Goal: Task Accomplishment & Management: Complete application form

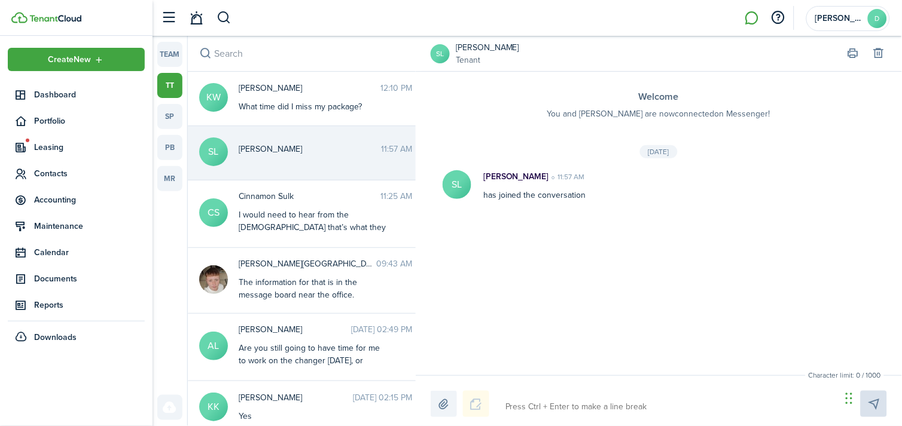
click at [224, 10] on button "button" at bounding box center [224, 18] width 15 height 20
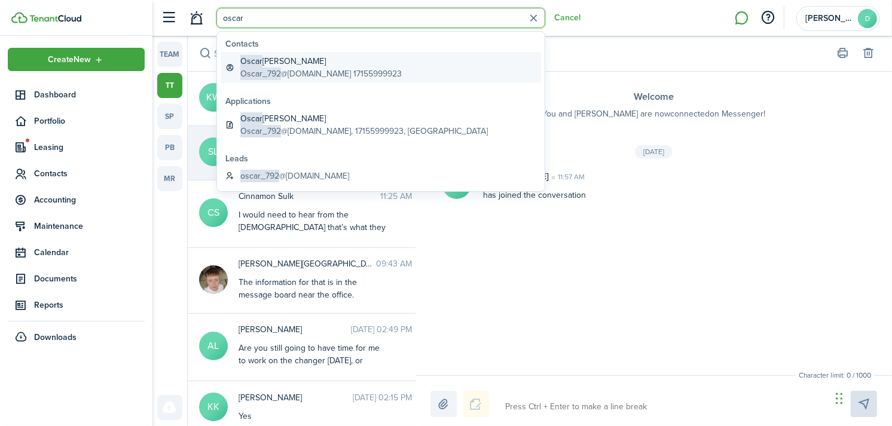
type input "oscar"
click at [262, 60] on global-search-item-title "[PERSON_NAME]" at bounding box center [320, 61] width 161 height 13
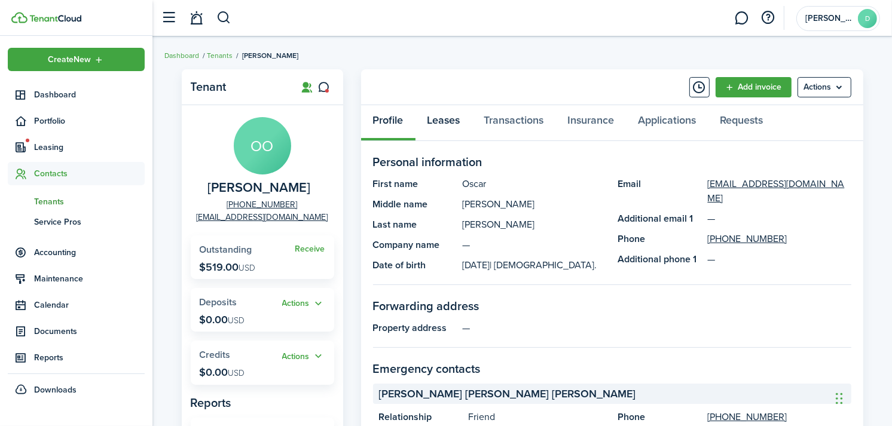
click at [437, 117] on link "Leases" at bounding box center [444, 123] width 57 height 36
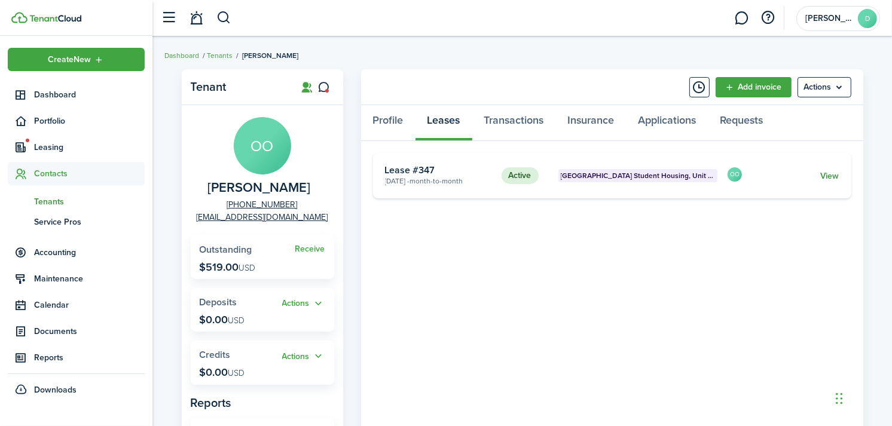
click at [827, 179] on link "View" at bounding box center [830, 176] width 19 height 13
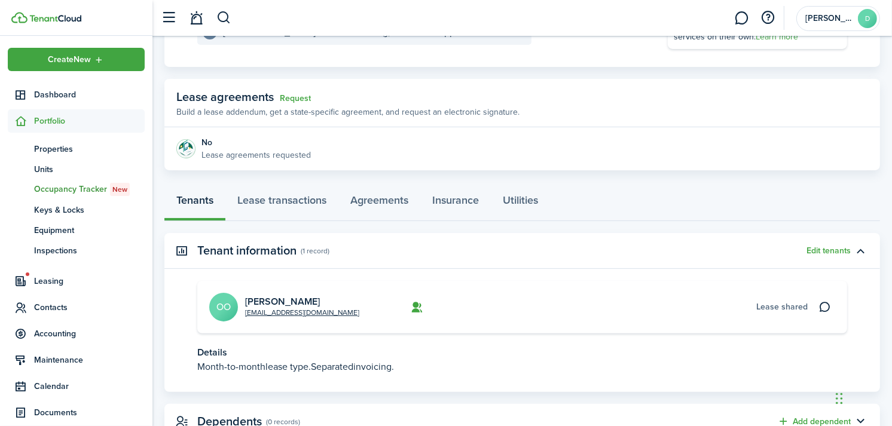
scroll to position [223, 0]
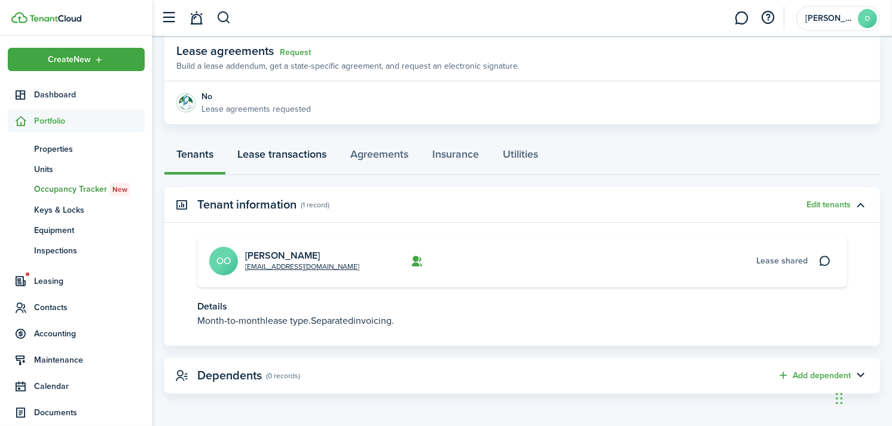
click at [266, 151] on link "Lease transactions" at bounding box center [281, 157] width 113 height 36
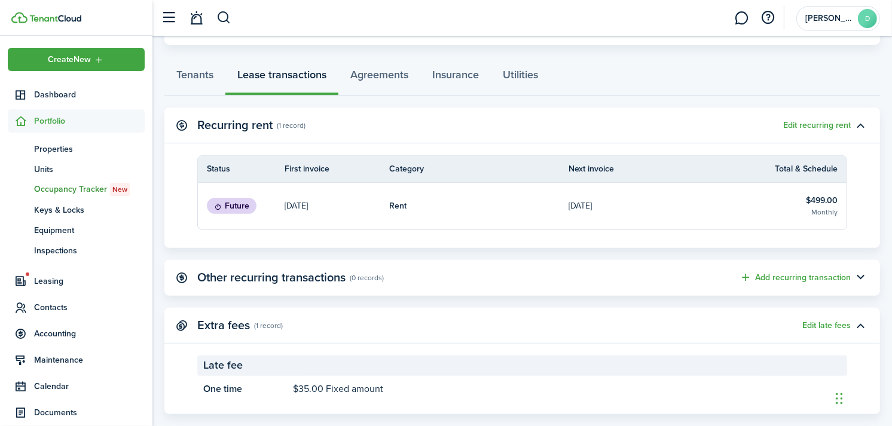
scroll to position [323, 0]
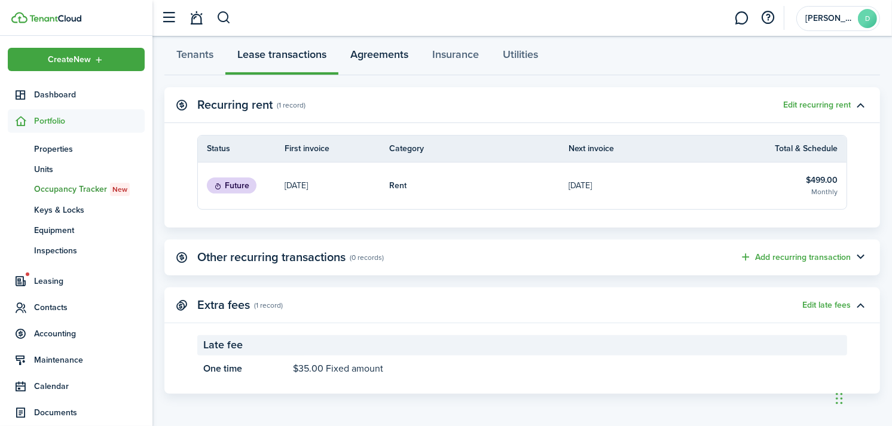
click at [382, 53] on link "Agreements" at bounding box center [380, 57] width 82 height 36
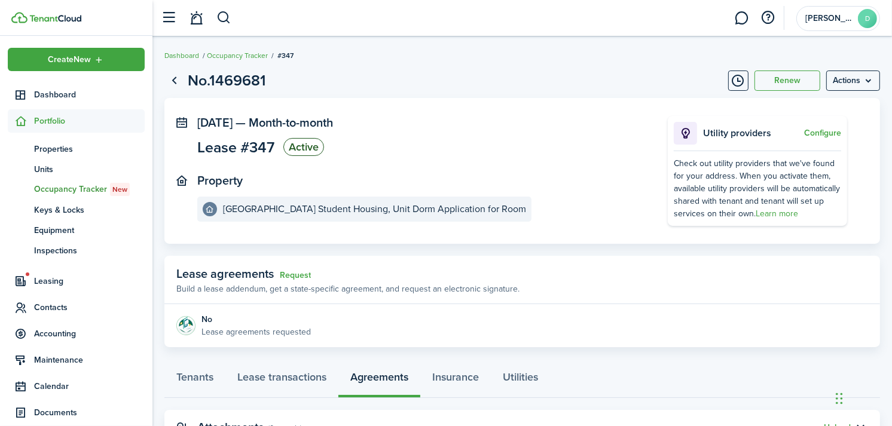
scroll to position [51, 0]
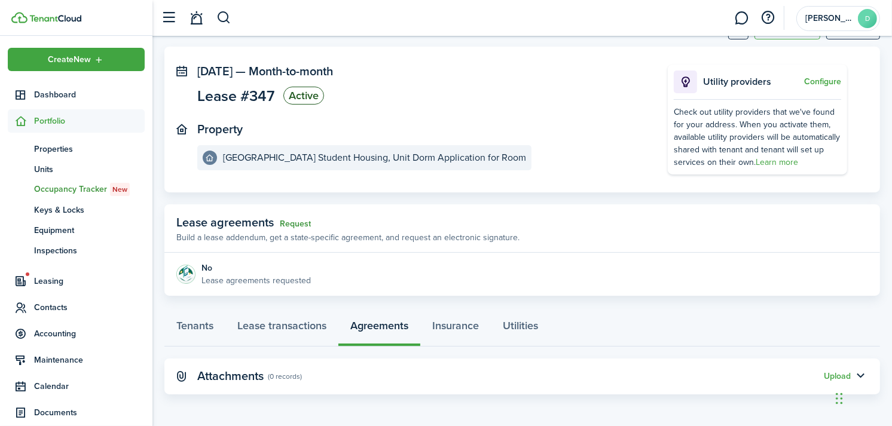
click at [285, 225] on link "Request" at bounding box center [295, 224] width 31 height 10
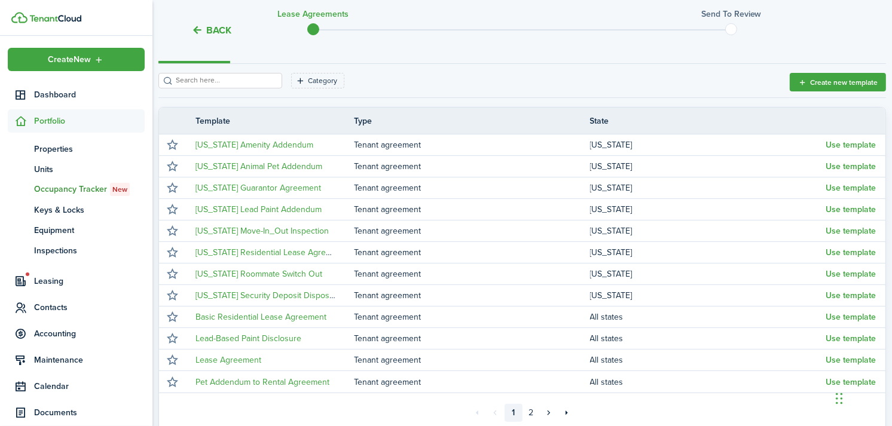
scroll to position [273, 0]
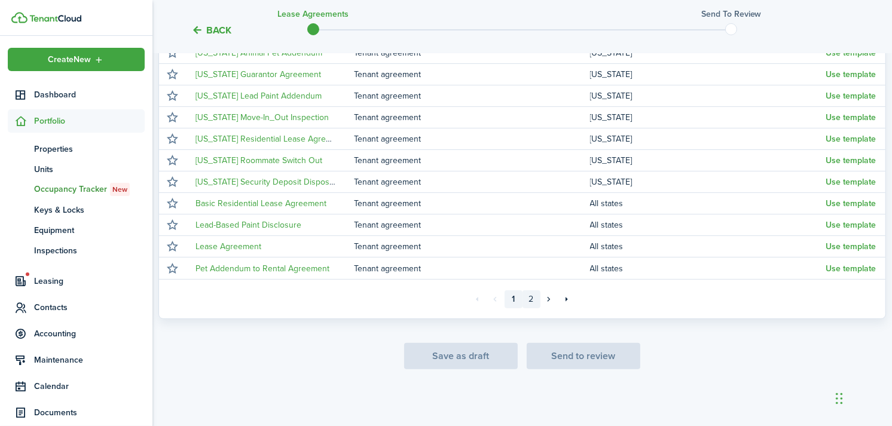
click at [529, 300] on link "2" at bounding box center [532, 300] width 18 height 18
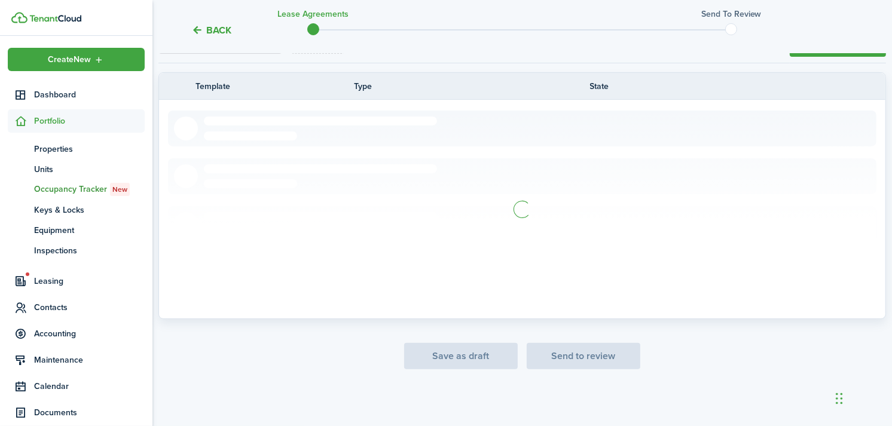
scroll to position [100, 0]
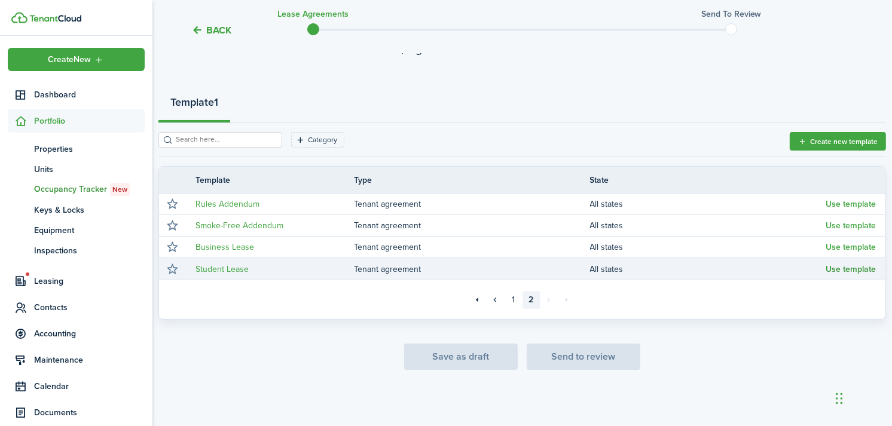
click at [847, 265] on button "Use template" at bounding box center [851, 270] width 50 height 10
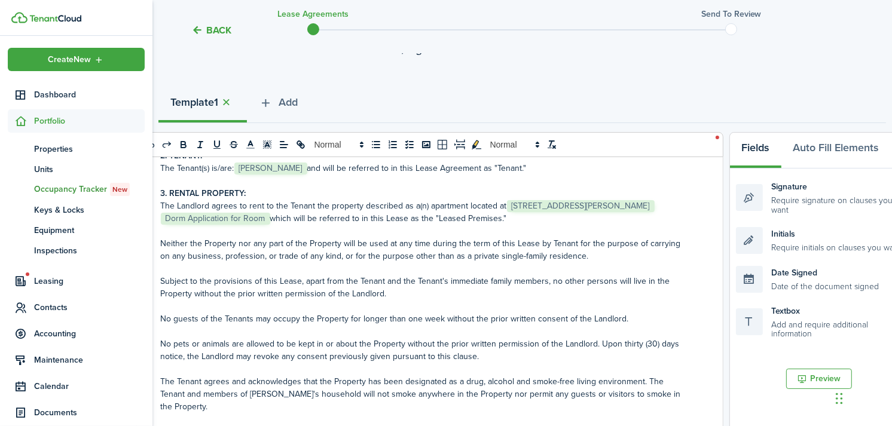
scroll to position [178, 0]
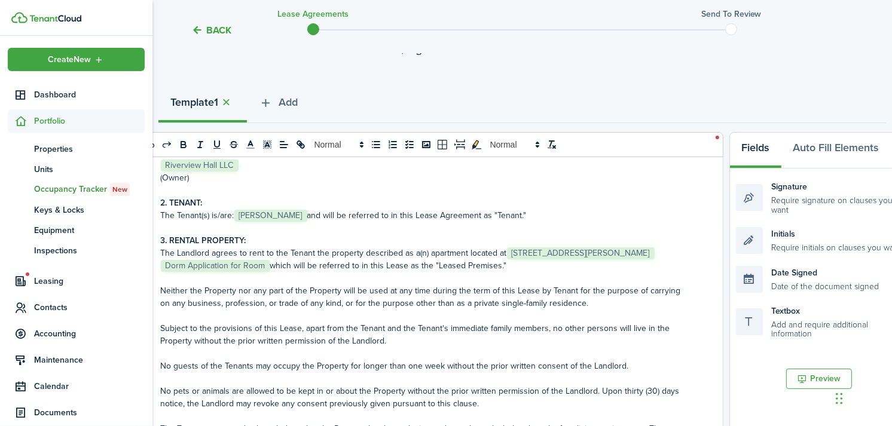
click at [270, 264] on p "The Landlord agrees to rent to the Tenant the property described as a(n) apartm…" at bounding box center [425, 259] width 529 height 25
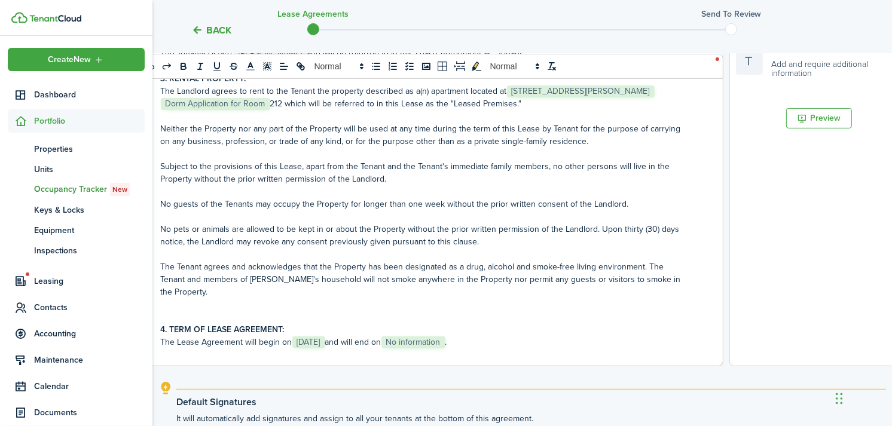
scroll to position [504, 0]
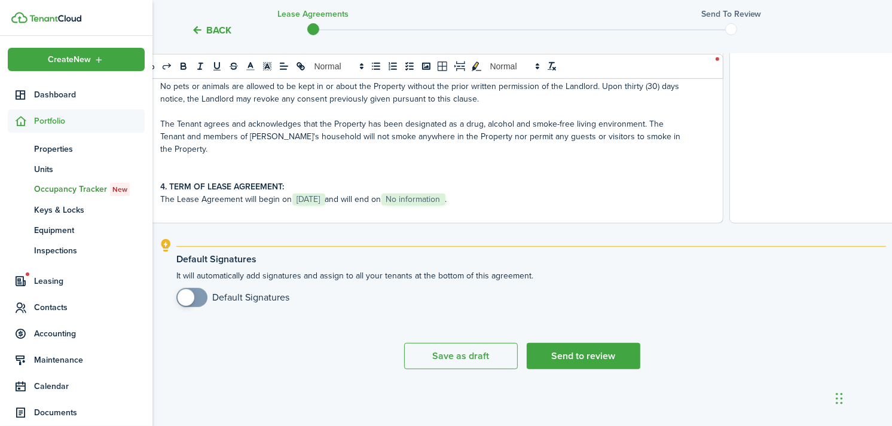
checkbox input "true"
click at [192, 301] on span at bounding box center [186, 297] width 17 height 17
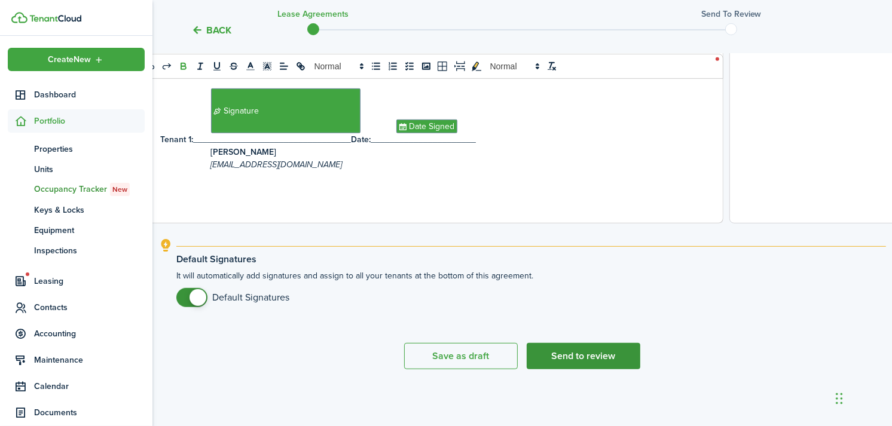
click at [567, 362] on button "Send to review" at bounding box center [584, 356] width 114 height 26
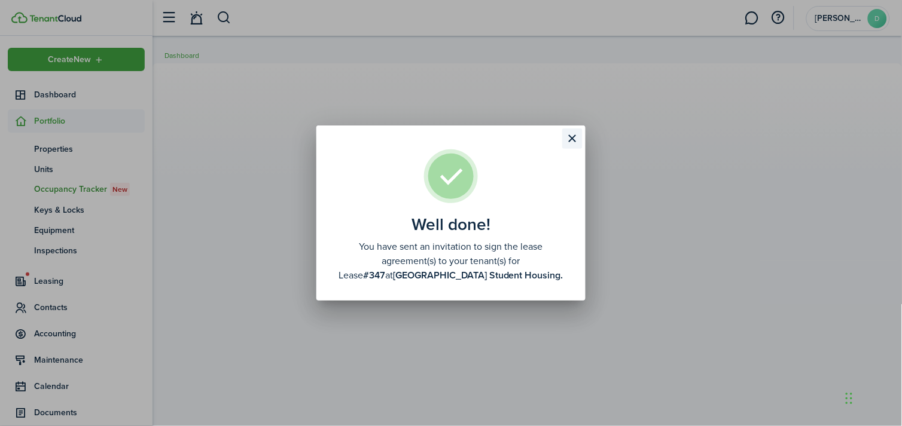
click at [571, 138] on button "Close modal" at bounding box center [572, 139] width 20 height 20
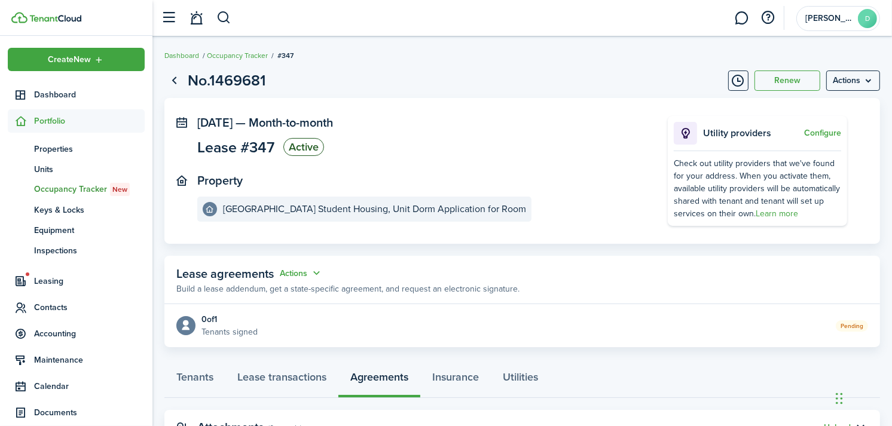
scroll to position [51, 0]
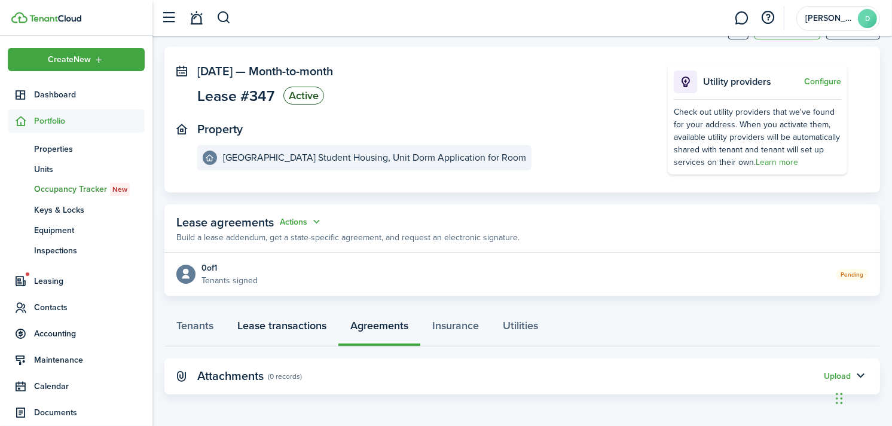
click at [291, 316] on link "Lease transactions" at bounding box center [281, 329] width 113 height 36
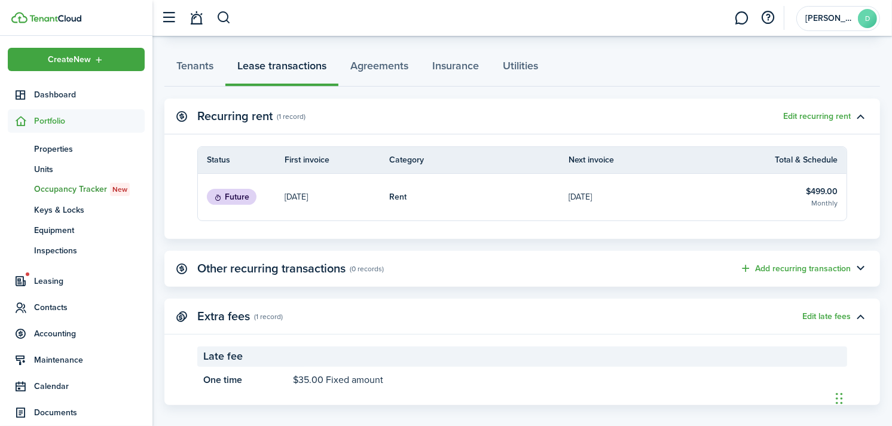
scroll to position [323, 0]
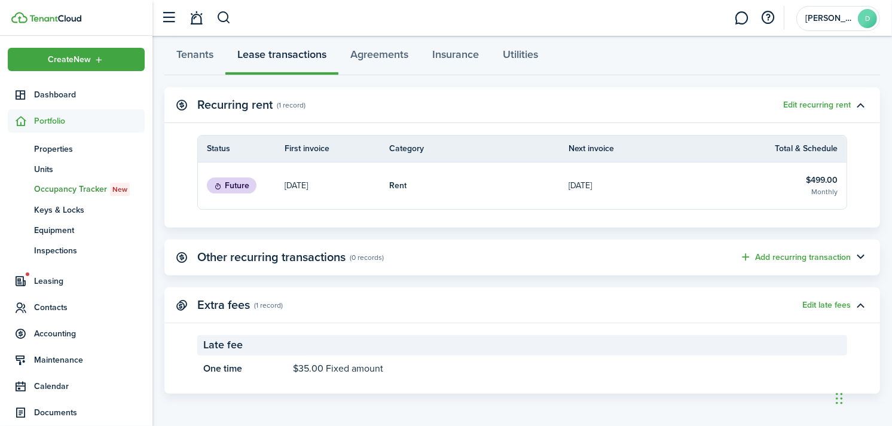
click at [287, 198] on link "[DATE]" at bounding box center [337, 186] width 105 height 47
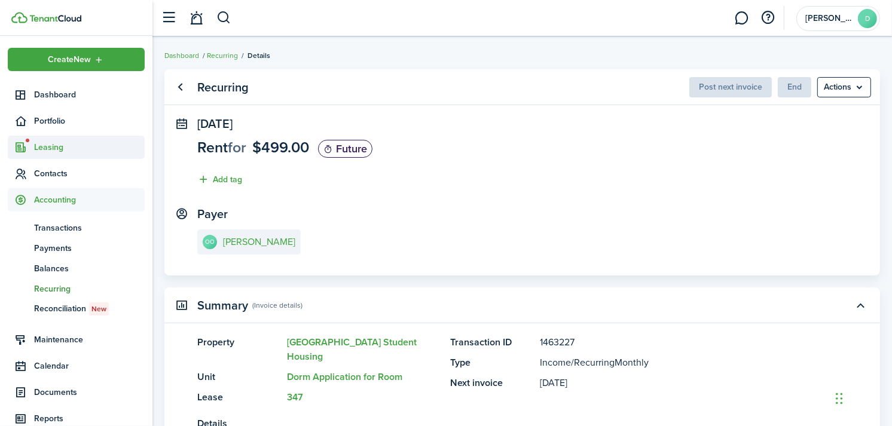
click at [53, 144] on span "Leasing" at bounding box center [89, 147] width 111 height 13
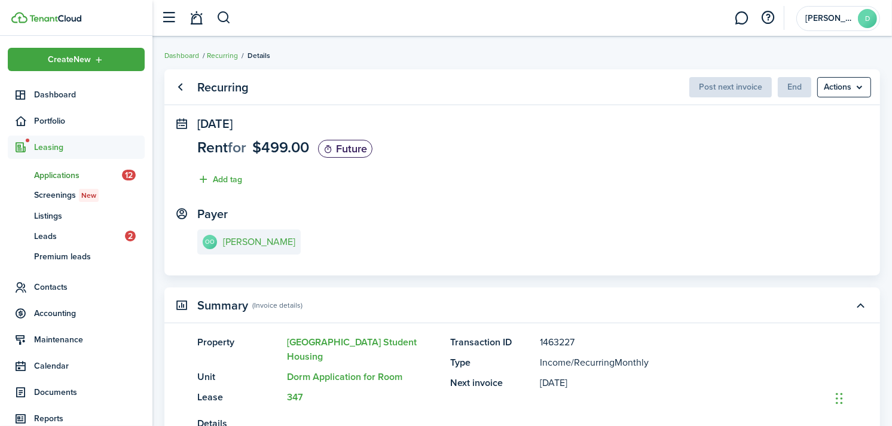
click at [56, 172] on span "Applications" at bounding box center [78, 175] width 88 height 13
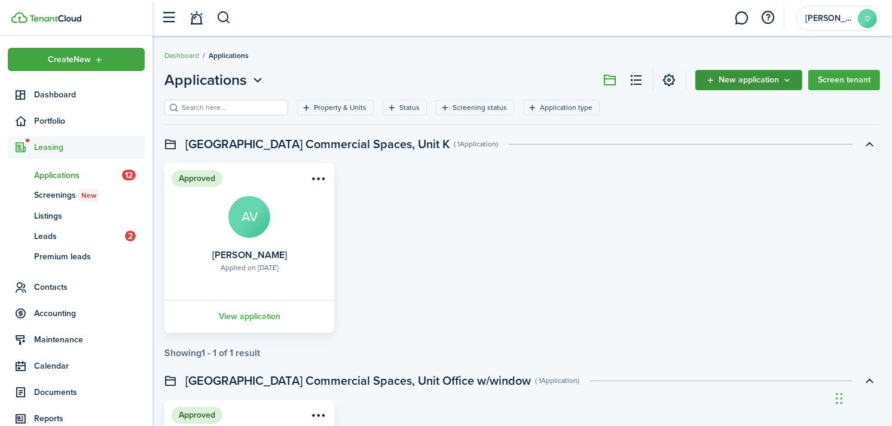
click at [757, 77] on span "New application" at bounding box center [749, 80] width 60 height 8
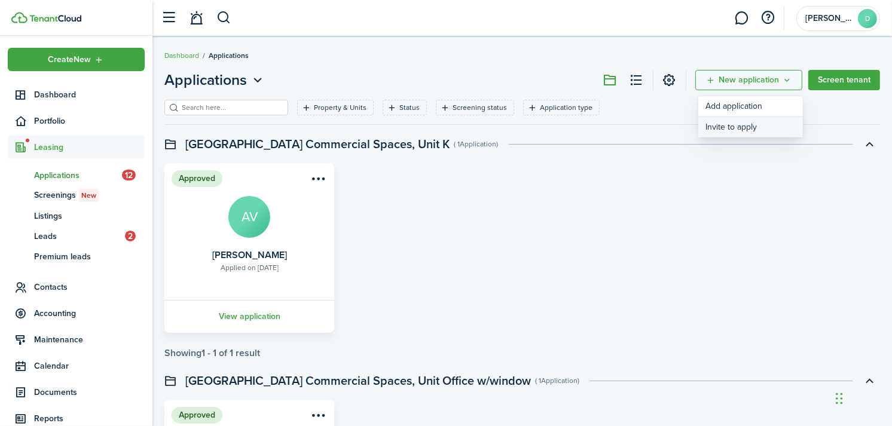
click at [724, 130] on button "Invite to apply" at bounding box center [751, 127] width 105 height 20
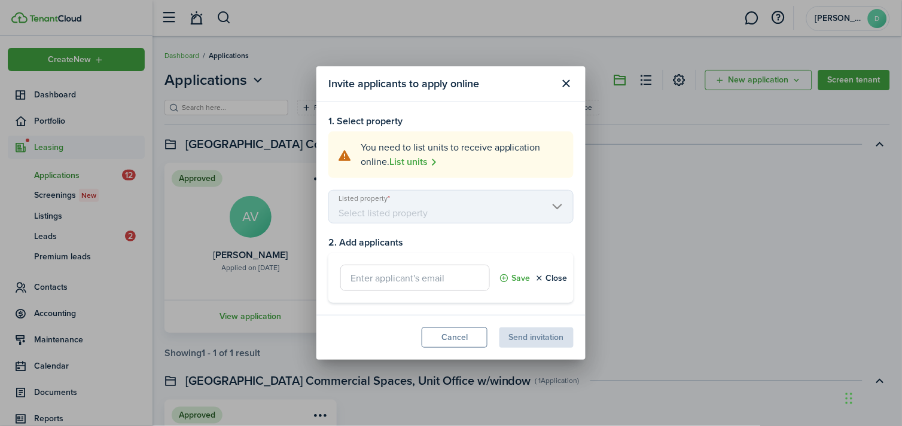
click at [447, 175] on explanation "You need to list units to receive application online. List units" at bounding box center [450, 155] width 245 height 47
drag, startPoint x: 425, startPoint y: 227, endPoint x: 410, endPoint y: 201, distance: 30.6
click at [410, 201] on modal-body "1. Select property You need to list units to receive application online. List u…" at bounding box center [450, 209] width 269 height 214
click at [410, 201] on mbsc-scroller "Listed property" at bounding box center [450, 206] width 245 height 33
click at [474, 222] on mbsc-scroller "Listed property" at bounding box center [450, 206] width 245 height 33
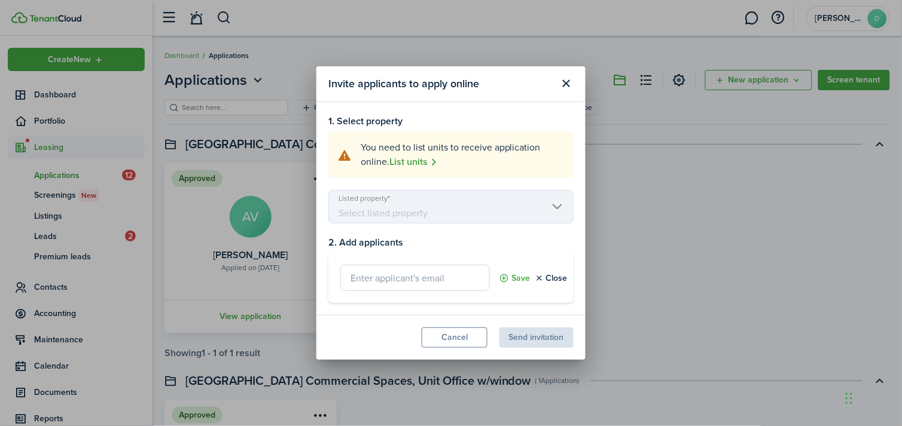
click at [557, 205] on mbsc-scroller "Listed property" at bounding box center [450, 206] width 245 height 33
click at [384, 285] on input "text" at bounding box center [415, 278] width 150 height 26
type input "[EMAIL_ADDRESS][DOMAIN_NAME]"
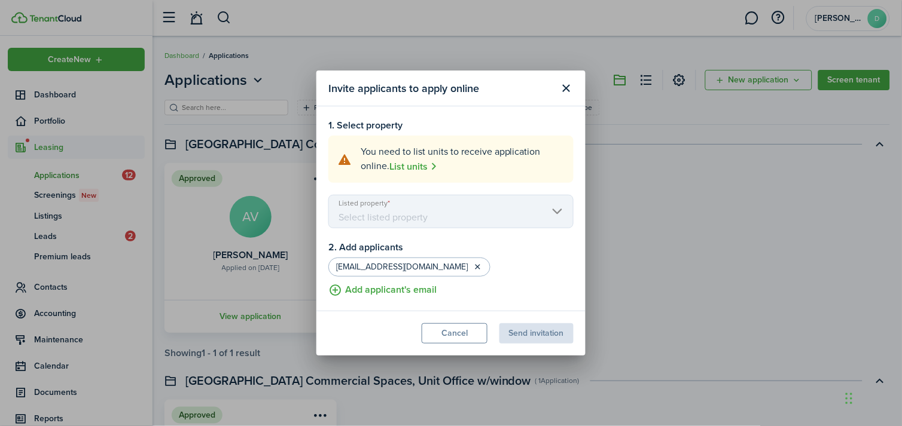
click at [502, 215] on mbsc-scroller "Listed property" at bounding box center [450, 211] width 245 height 33
click at [421, 161] on link "List units" at bounding box center [413, 166] width 48 height 15
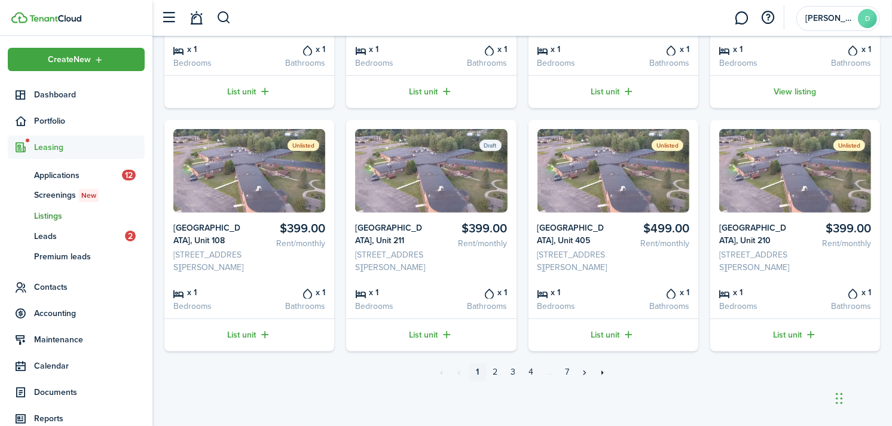
scroll to position [576, 0]
click at [492, 371] on link "2" at bounding box center [496, 373] width 18 height 18
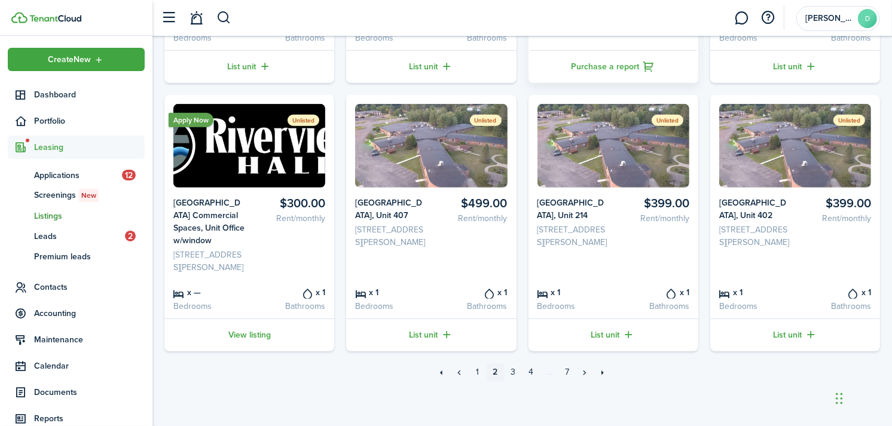
scroll to position [587, 0]
click at [516, 382] on link "3" at bounding box center [514, 373] width 18 height 18
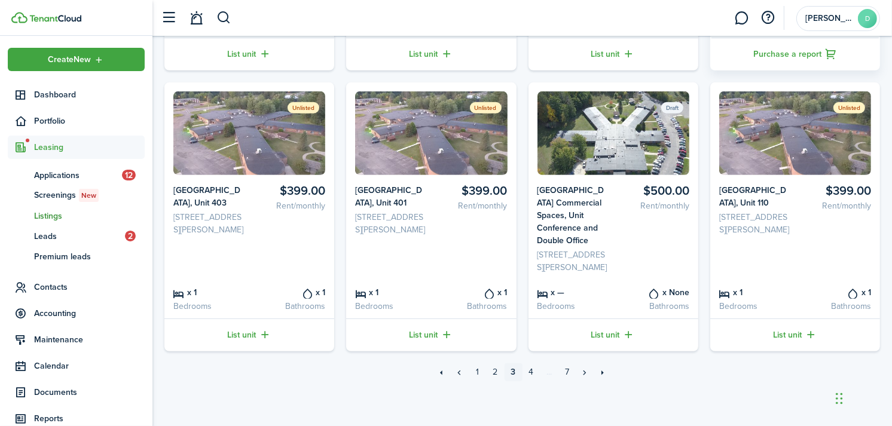
scroll to position [601, 0]
click at [530, 373] on link "4" at bounding box center [532, 373] width 18 height 18
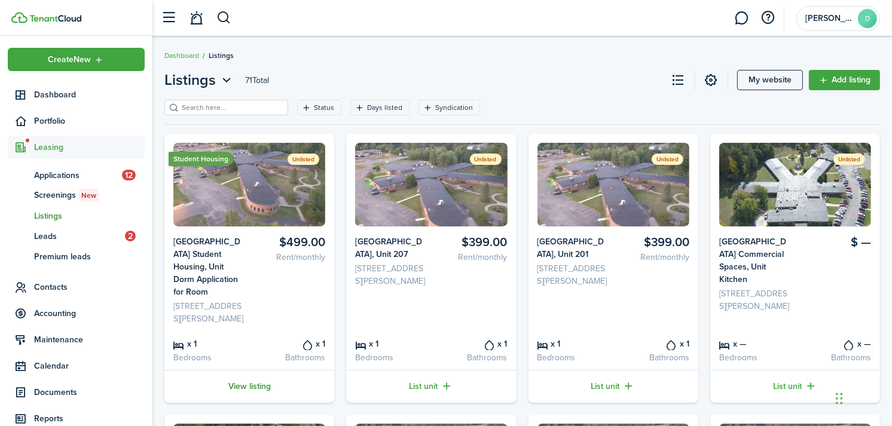
click at [252, 401] on link "View listing" at bounding box center [249, 386] width 170 height 33
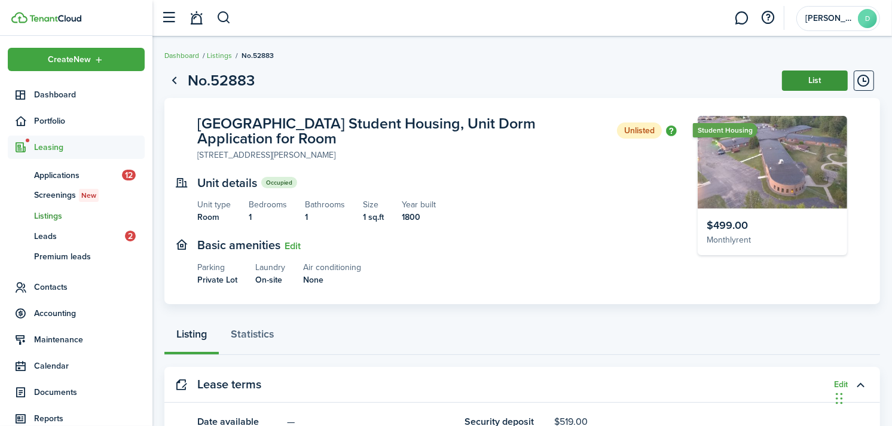
click at [808, 72] on button "List" at bounding box center [815, 81] width 66 height 20
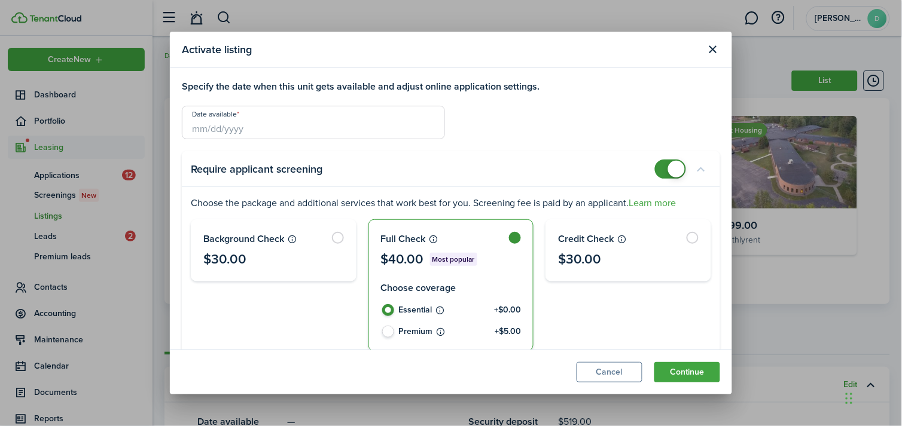
click at [349, 135] on input "Date available" at bounding box center [313, 122] width 263 height 33
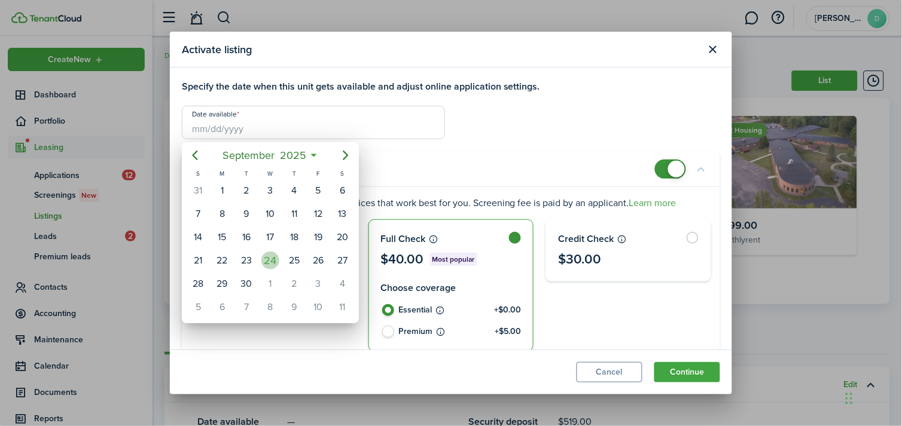
click at [273, 260] on div "24" at bounding box center [270, 261] width 18 height 18
type input "[DATE]"
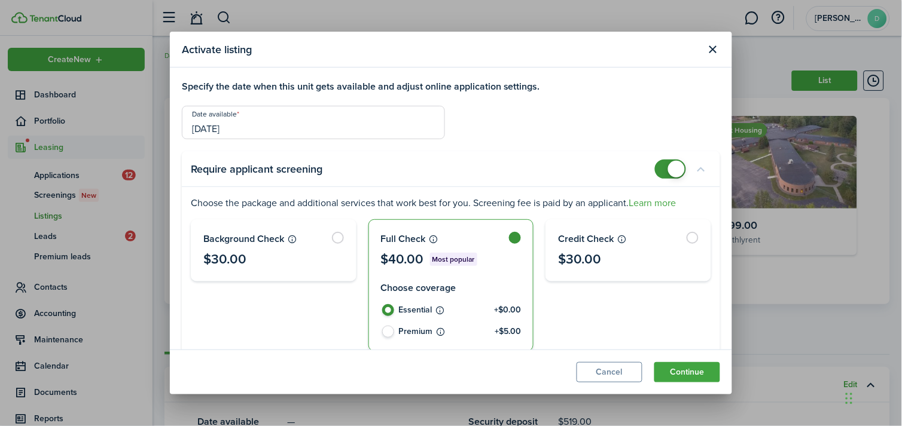
checkbox input "false"
click at [668, 169] on span at bounding box center [676, 169] width 17 height 17
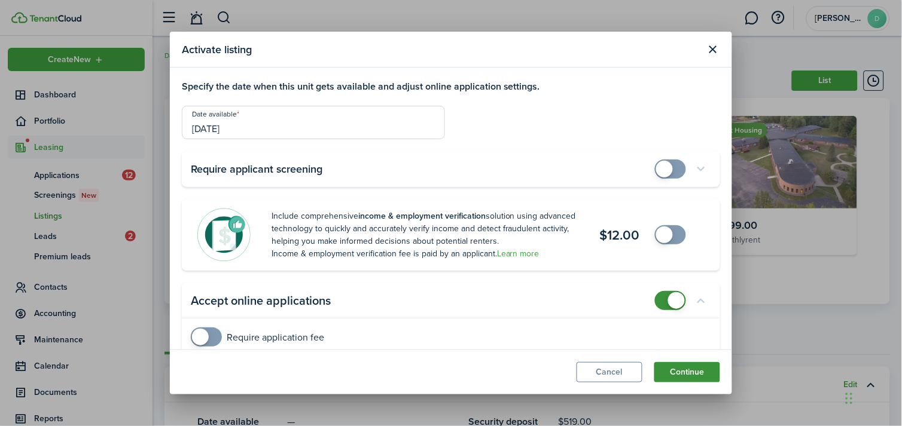
click at [676, 377] on button "Continue" at bounding box center [687, 372] width 66 height 20
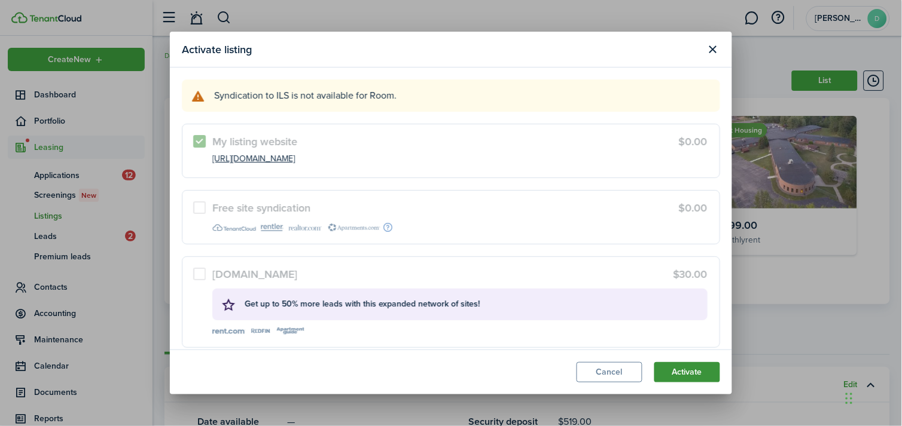
click at [694, 371] on button "Activate" at bounding box center [687, 372] width 66 height 20
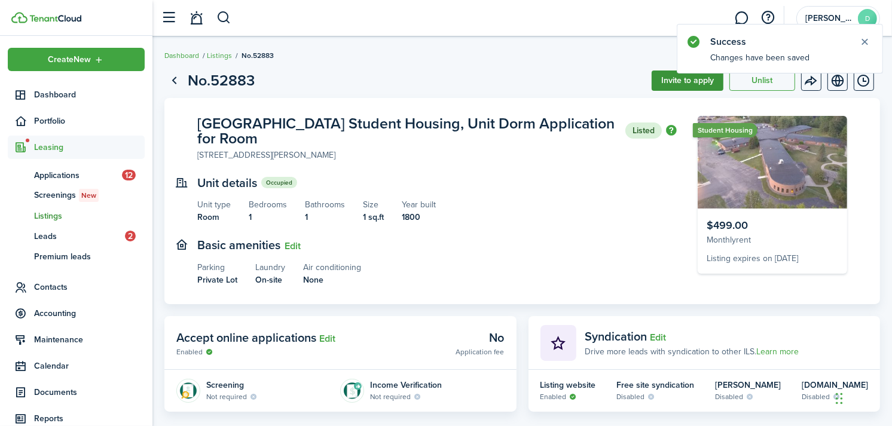
click at [679, 81] on button "Invite to apply" at bounding box center [688, 81] width 72 height 20
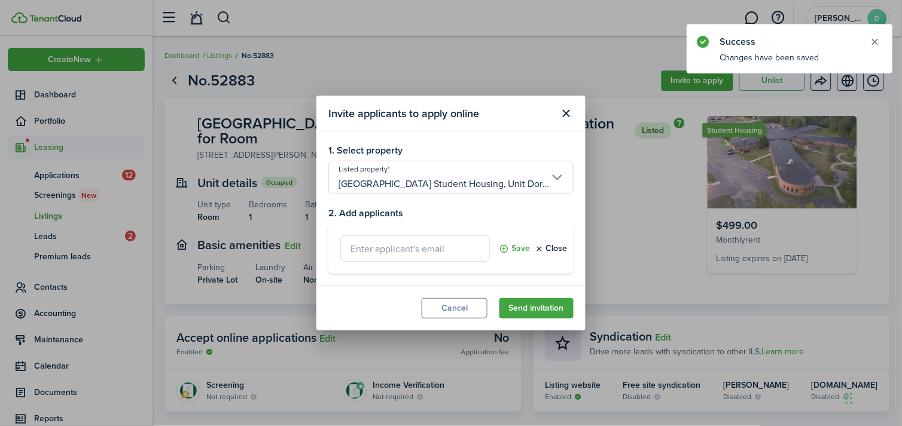
click at [431, 250] on input "text" at bounding box center [415, 249] width 150 height 26
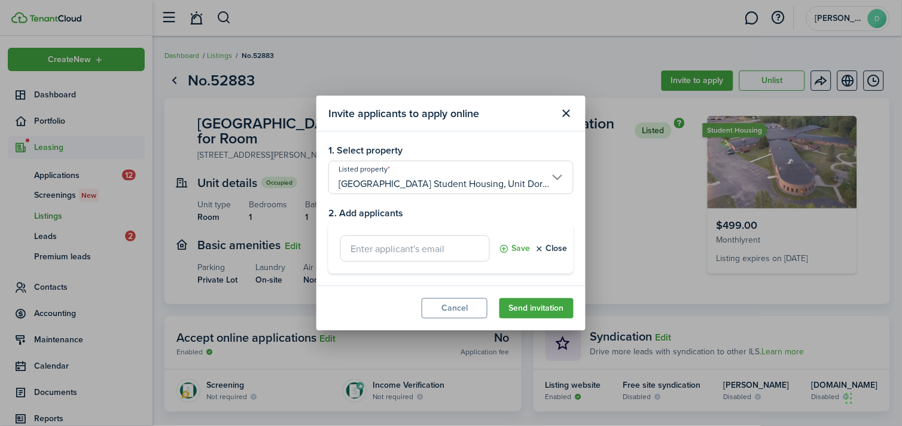
click at [367, 250] on input "text" at bounding box center [415, 249] width 150 height 26
type input "[EMAIL_ADDRESS][DOMAIN_NAME]"
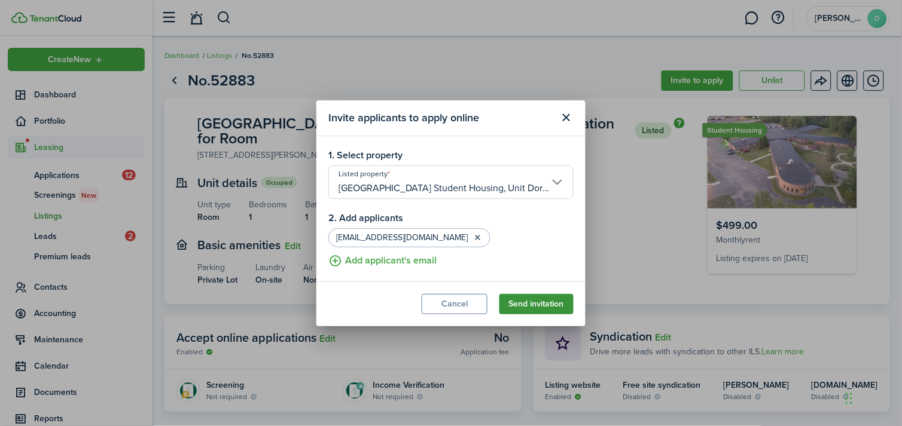
click at [532, 306] on button "Send invitation" at bounding box center [536, 304] width 74 height 20
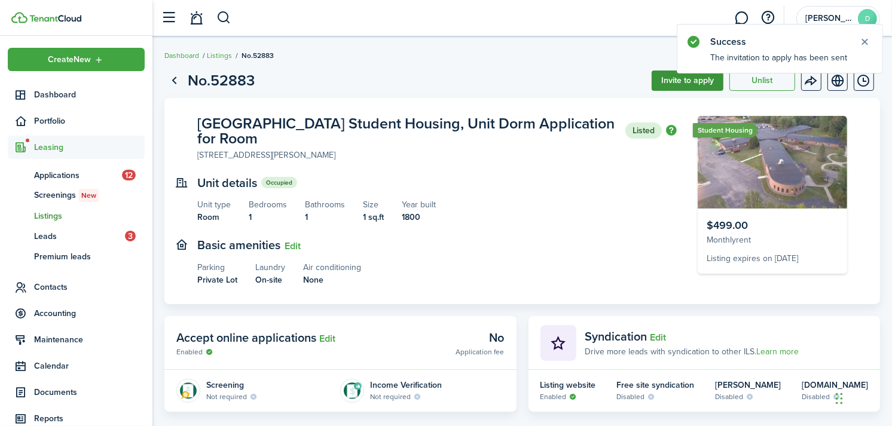
click at [696, 78] on button "Invite to apply" at bounding box center [688, 81] width 72 height 20
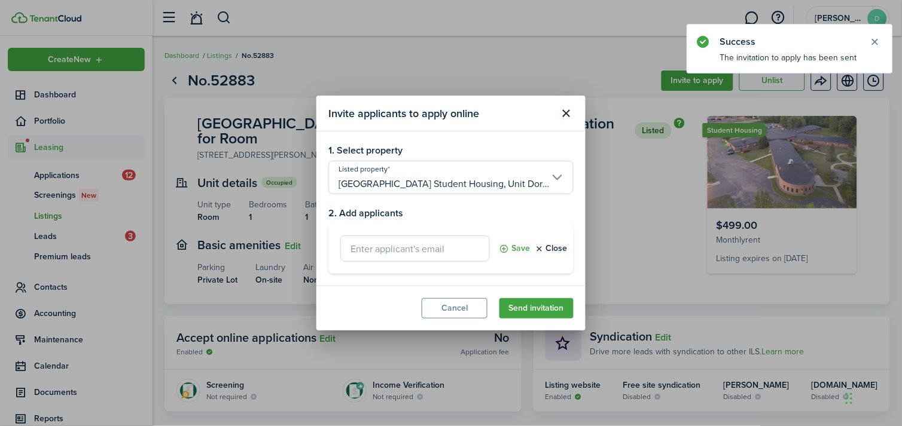
click at [452, 243] on input "text" at bounding box center [415, 249] width 150 height 26
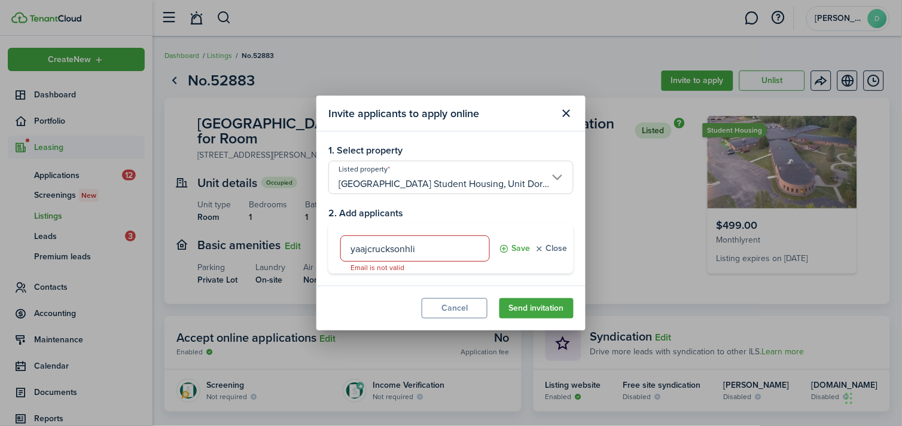
type input "yaajcrucksonhli"
click at [553, 247] on button "Close" at bounding box center [551, 249] width 33 height 26
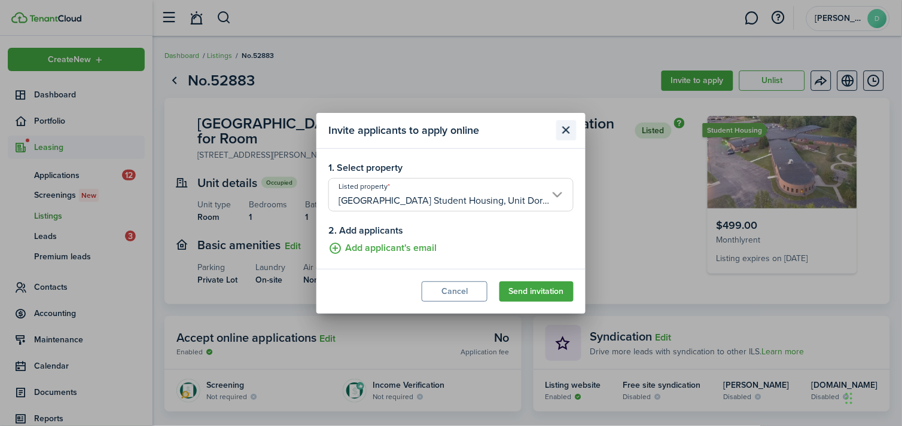
click at [566, 127] on button "Close modal" at bounding box center [566, 130] width 20 height 20
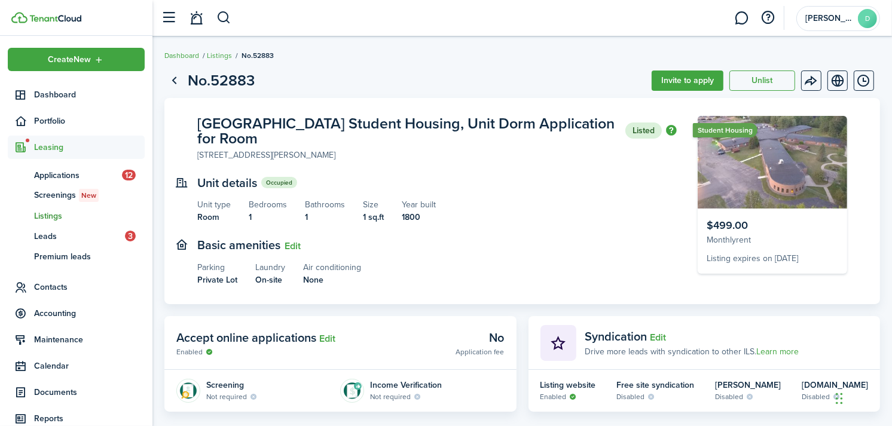
click at [192, 164] on panel-main-body "[GEOGRAPHIC_DATA] Student Housing, Unit Dorm Application for Room Listed [STREE…" at bounding box center [522, 201] width 716 height 206
click at [40, 172] on span "Applications" at bounding box center [78, 175] width 88 height 13
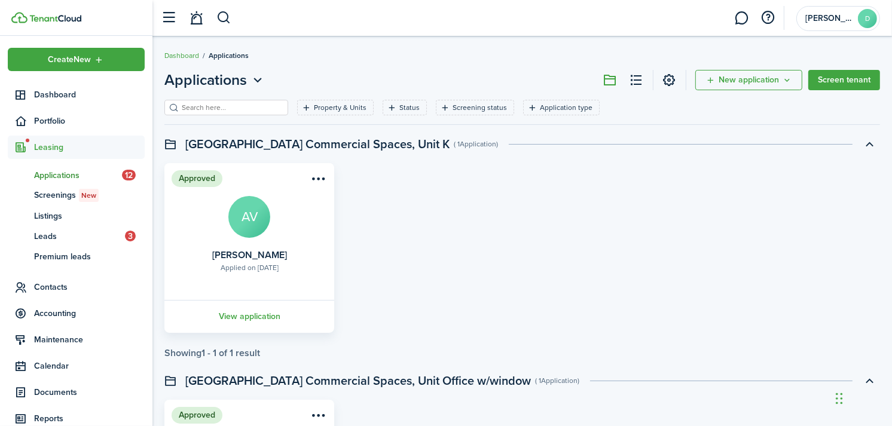
click at [57, 169] on span "Applications" at bounding box center [78, 175] width 88 height 13
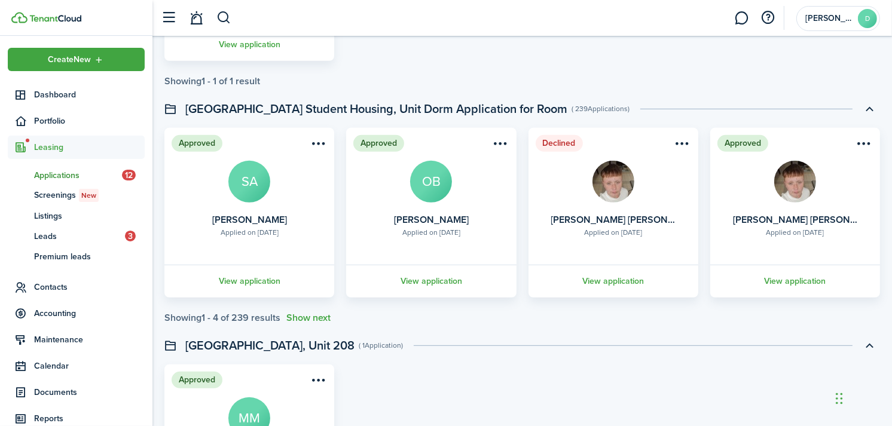
scroll to position [480, 0]
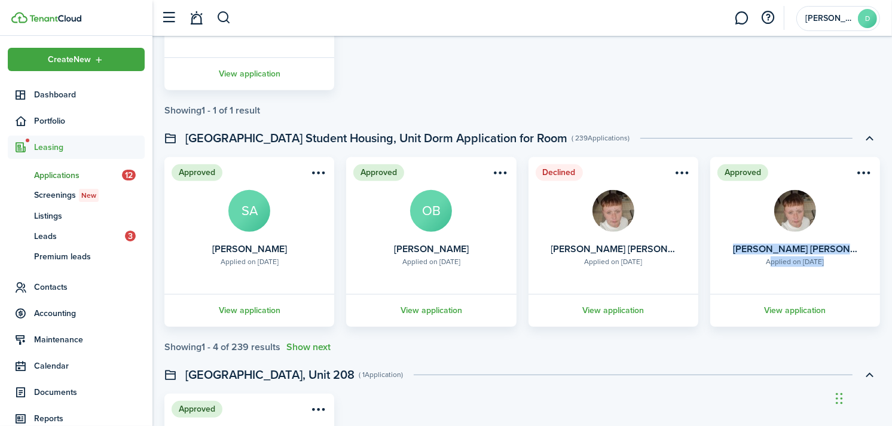
drag, startPoint x: 891, startPoint y: 236, endPoint x: 882, endPoint y: 156, distance: 80.1
click at [882, 156] on div "Applications New application Screen tenant Property & Units Status Screening st…" at bounding box center [523, 90] width 740 height 1000
click at [673, 57] on div "Approved Applied on [DATE] [PERSON_NAME] [PERSON_NAME] [PERSON_NAME] View appli…" at bounding box center [522, 5] width 728 height 170
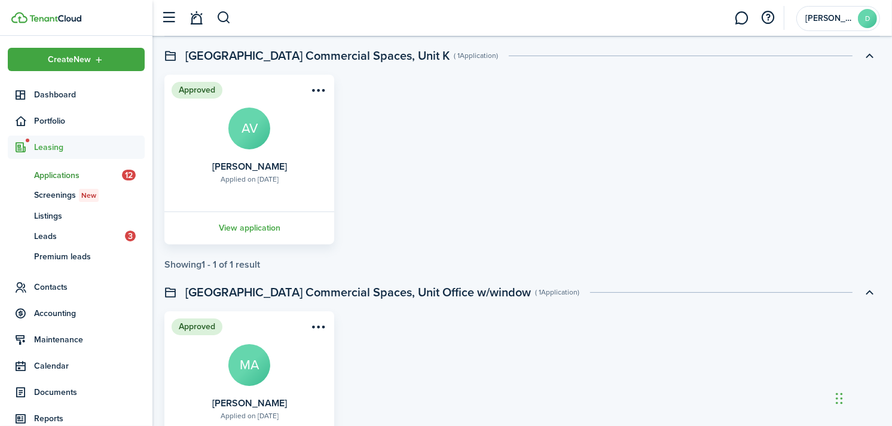
scroll to position [0, 0]
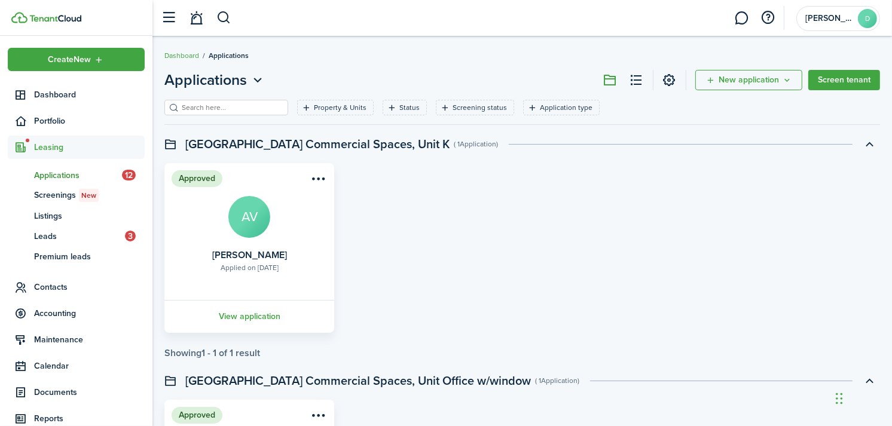
click at [55, 170] on span "Applications" at bounding box center [78, 175] width 88 height 13
click at [197, 20] on link "1" at bounding box center [196, 18] width 23 height 31
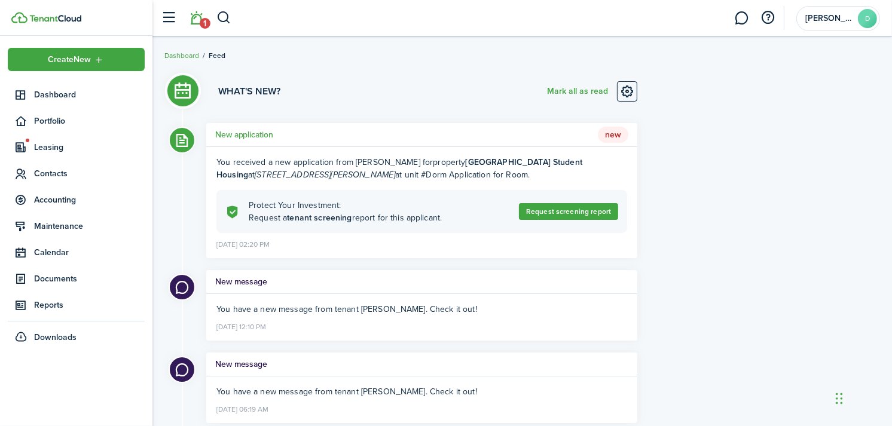
click at [237, 130] on h5 "New application" at bounding box center [244, 135] width 58 height 13
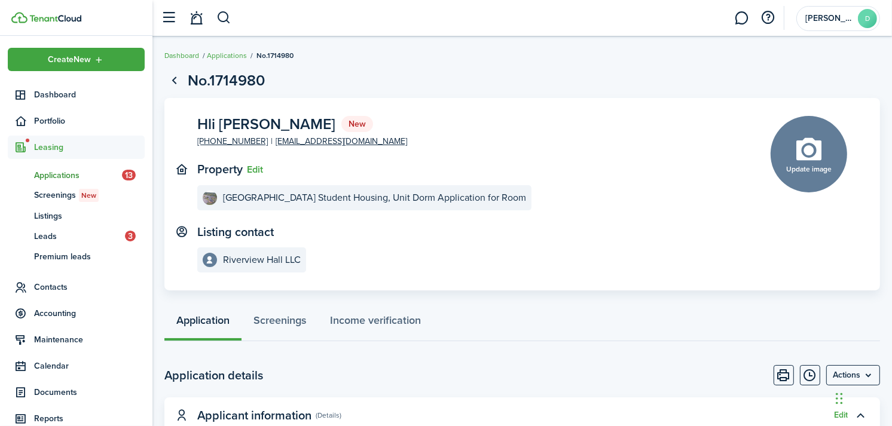
click at [68, 170] on span "Applications" at bounding box center [78, 175] width 88 height 13
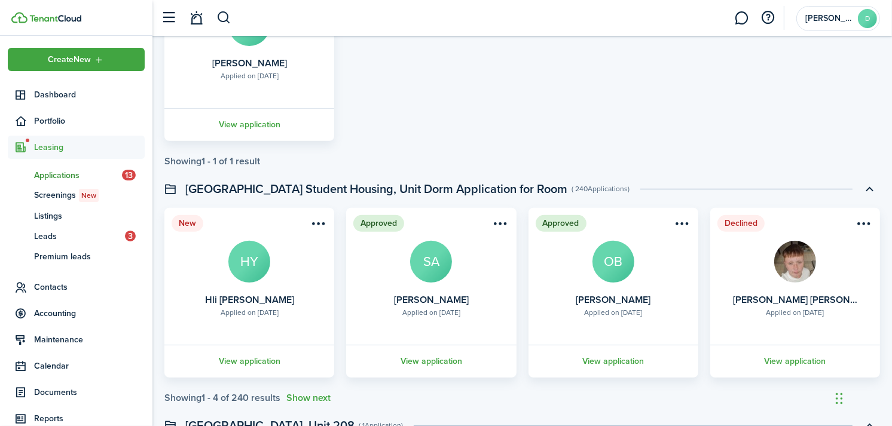
scroll to position [422, 0]
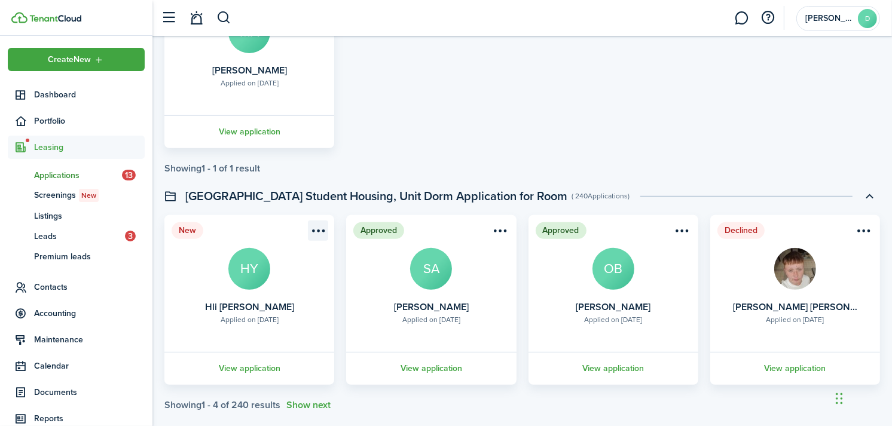
click at [323, 232] on menu-btn-icon "Open menu" at bounding box center [318, 231] width 20 height 20
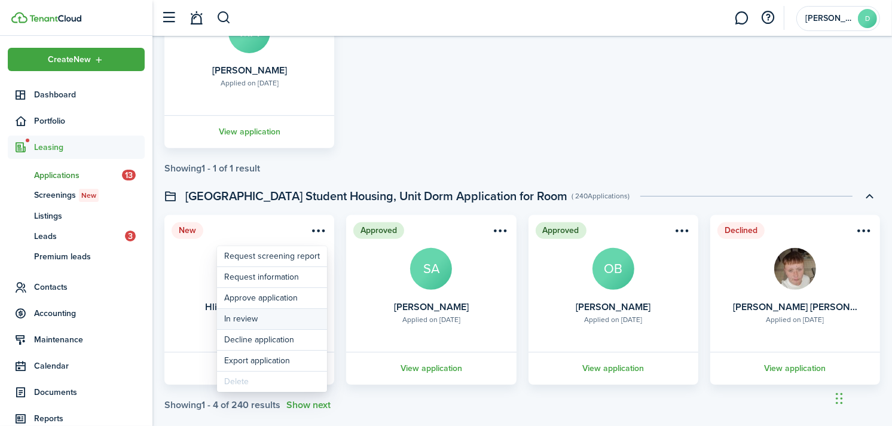
click at [267, 319] on button "In review" at bounding box center [272, 319] width 110 height 20
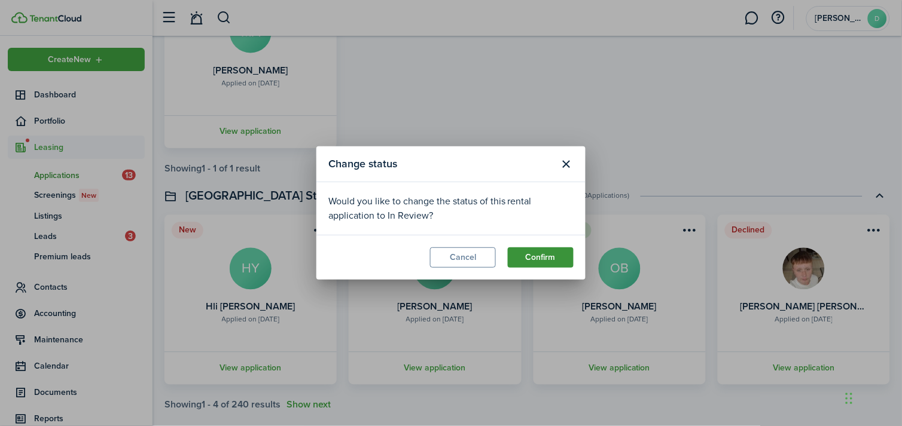
click at [533, 261] on button "Confirm" at bounding box center [541, 258] width 66 height 20
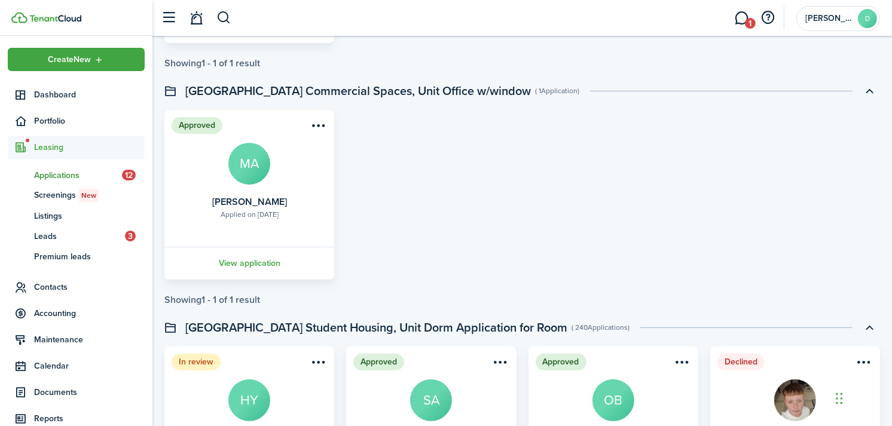
scroll to position [0, 0]
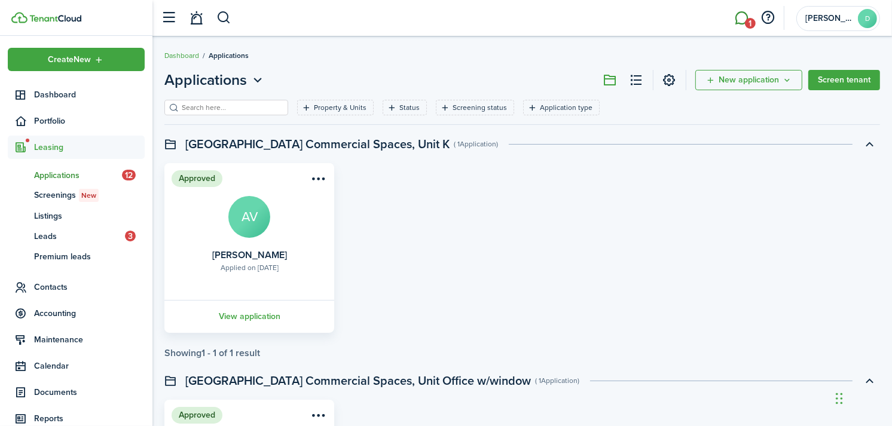
click at [745, 16] on link "1" at bounding box center [742, 18] width 23 height 31
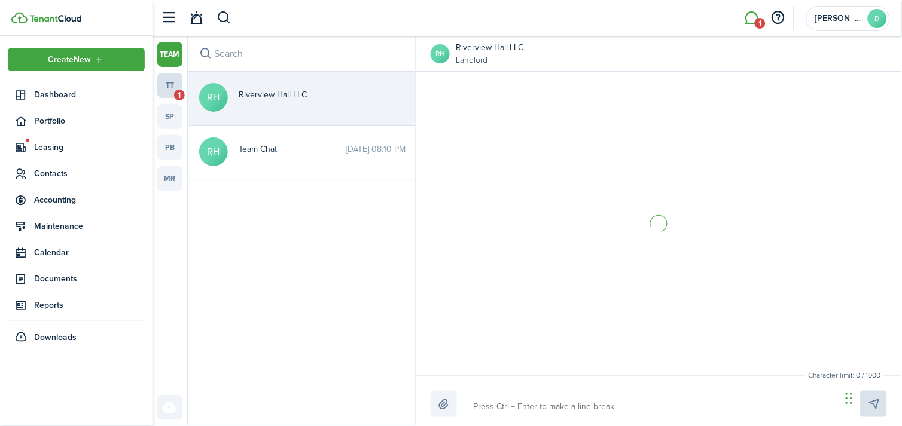
click at [166, 84] on link "tt 1" at bounding box center [169, 85] width 25 height 25
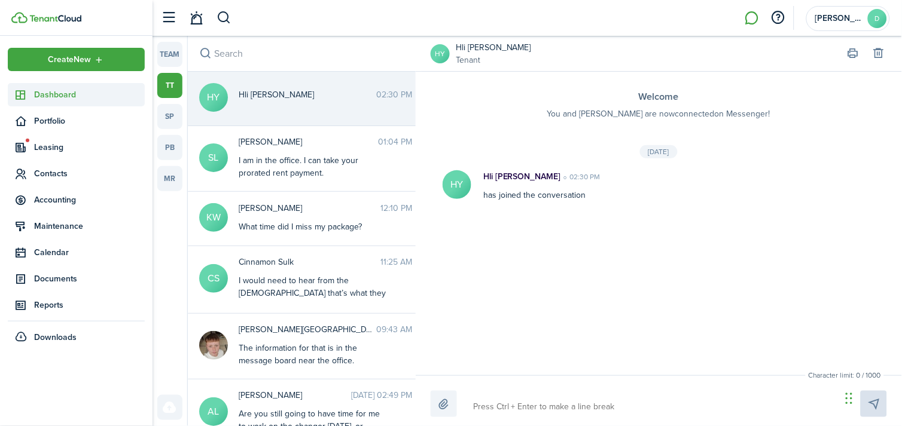
click at [74, 94] on span "Dashboard" at bounding box center [89, 95] width 111 height 13
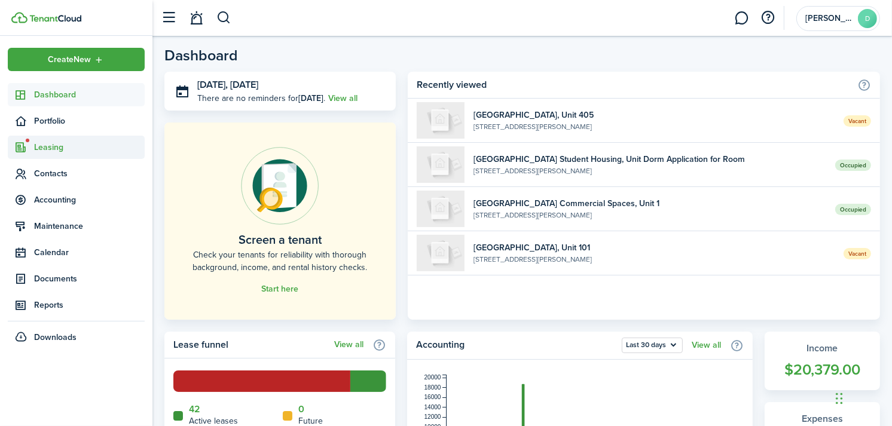
click at [42, 147] on span "Leasing" at bounding box center [89, 147] width 111 height 13
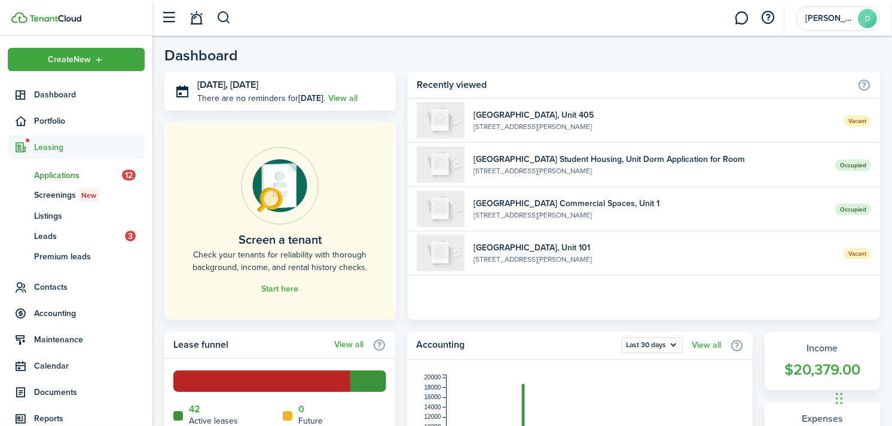
click at [70, 170] on span "Applications" at bounding box center [78, 175] width 88 height 13
